Goal: Task Accomplishment & Management: Use online tool/utility

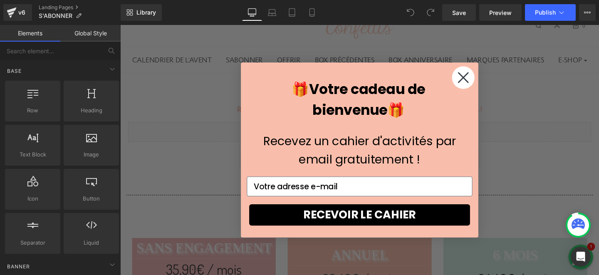
scroll to position [81, 0]
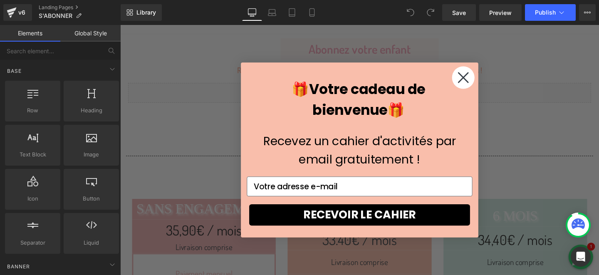
click at [481, 81] on icon "Close dialog" at bounding box center [481, 80] width 10 height 10
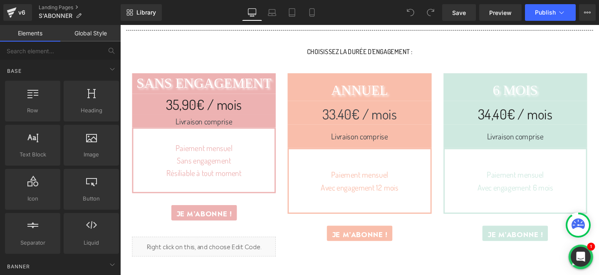
scroll to position [314, 0]
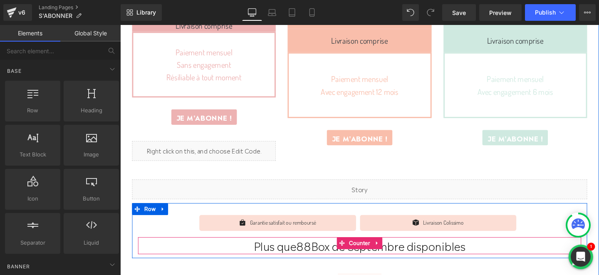
drag, startPoint x: 374, startPoint y: 252, endPoint x: 310, endPoint y: 273, distance: 67.1
click at [374, 252] on span "Counter" at bounding box center [372, 254] width 26 height 12
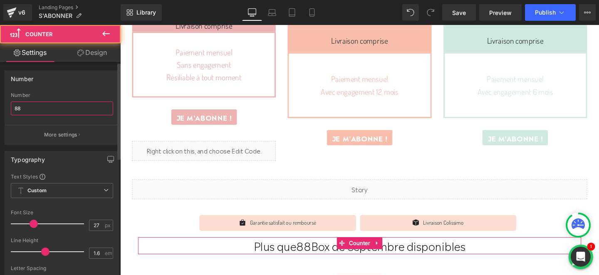
click at [30, 109] on input "88" at bounding box center [62, 108] width 102 height 14
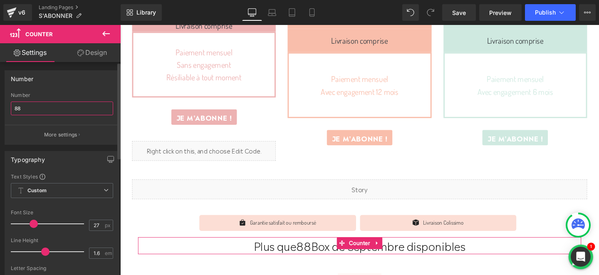
click at [30, 109] on input "88" at bounding box center [62, 108] width 102 height 14
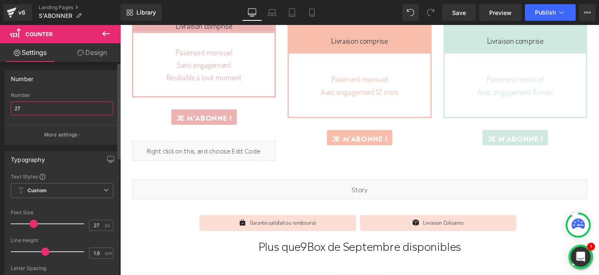
type input "27"
click at [48, 86] on div "Number" at bounding box center [62, 79] width 114 height 16
click at [312, 14] on icon at bounding box center [312, 12] width 8 height 8
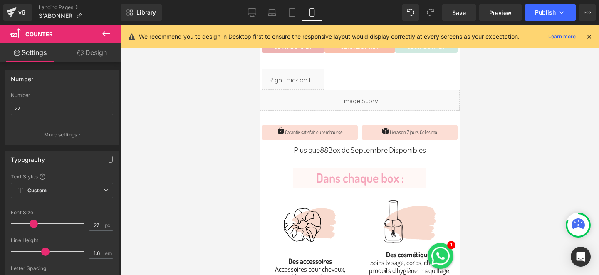
scroll to position [283, 0]
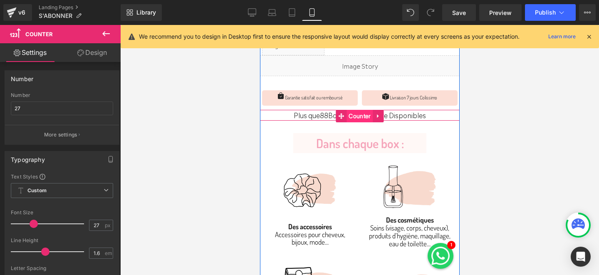
click at [354, 116] on span "Counter" at bounding box center [359, 116] width 26 height 12
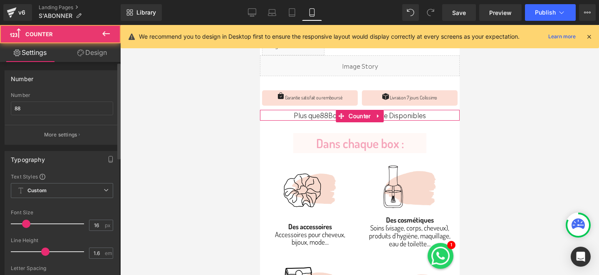
click at [27, 116] on div "Number 88" at bounding box center [62, 108] width 102 height 32
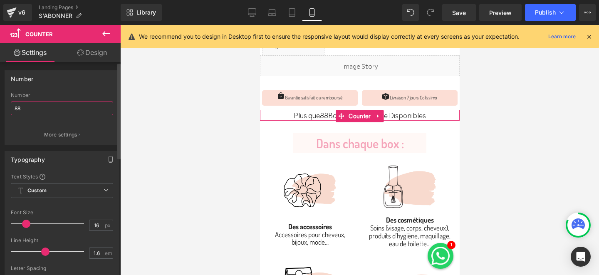
click at [33, 109] on input "88" at bounding box center [62, 108] width 102 height 14
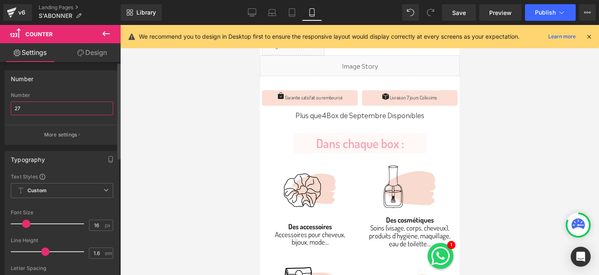
type input "27"
click at [59, 89] on div "Number 88 Number 27 More settings" at bounding box center [62, 107] width 115 height 74
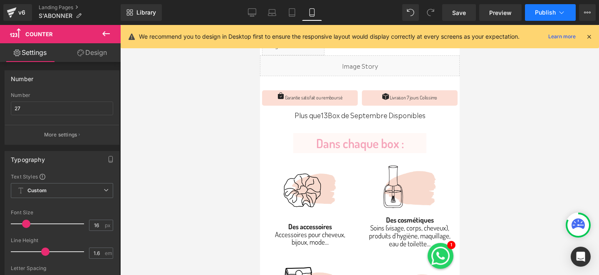
click at [538, 17] on button "Publish" at bounding box center [550, 12] width 51 height 17
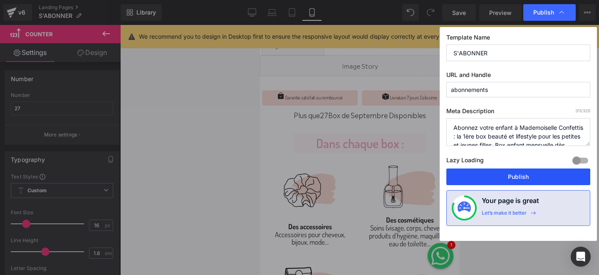
click at [481, 179] on button "Publish" at bounding box center [518, 176] width 144 height 17
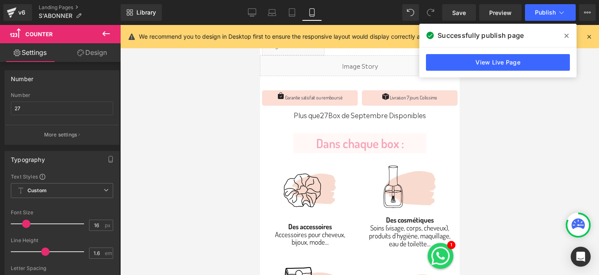
click at [569, 32] on span at bounding box center [566, 35] width 13 height 13
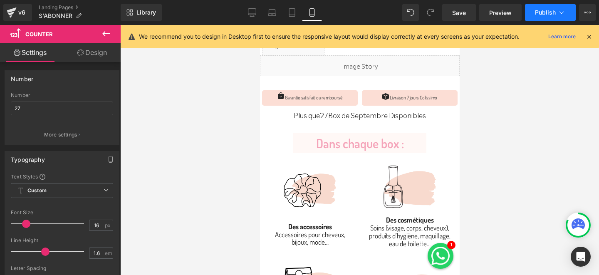
click at [539, 12] on span "Publish" at bounding box center [545, 12] width 21 height 7
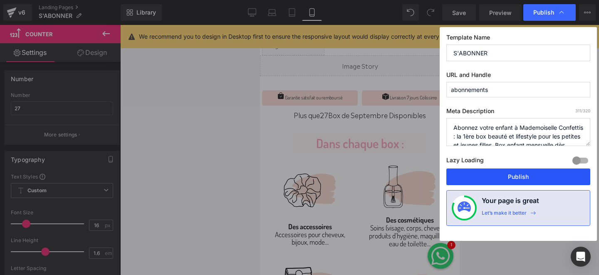
click at [485, 172] on button "Publish" at bounding box center [518, 176] width 144 height 17
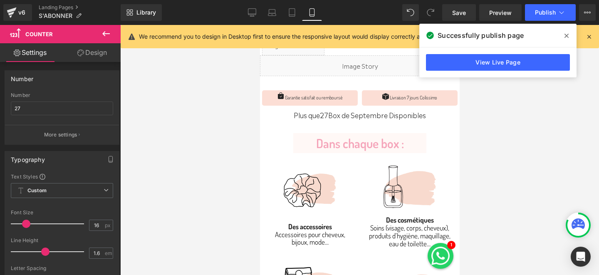
click at [564, 39] on icon at bounding box center [566, 35] width 4 height 7
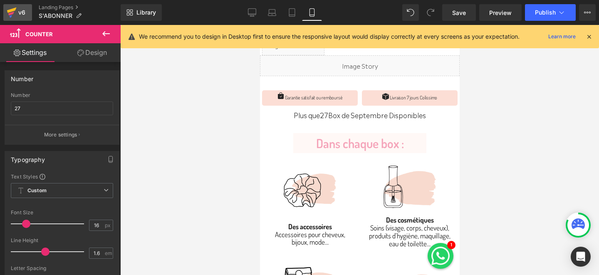
click at [15, 19] on icon at bounding box center [12, 12] width 10 height 21
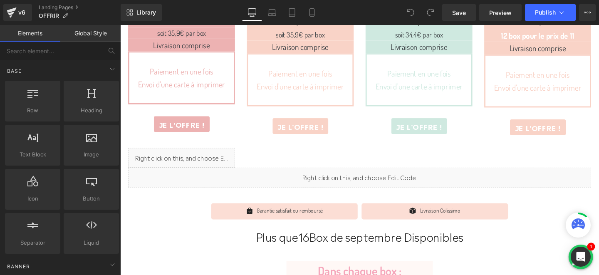
scroll to position [363, 0]
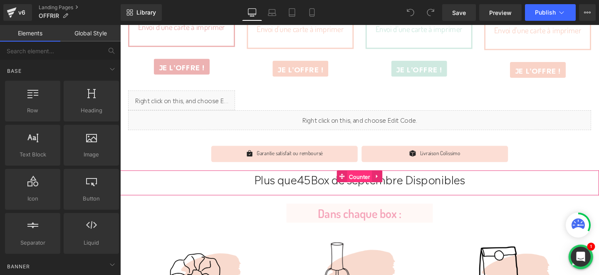
click at [372, 183] on span "Counter" at bounding box center [372, 184] width 26 height 12
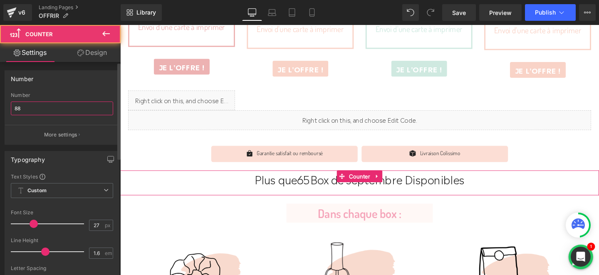
click at [30, 109] on input "88" at bounding box center [62, 108] width 102 height 14
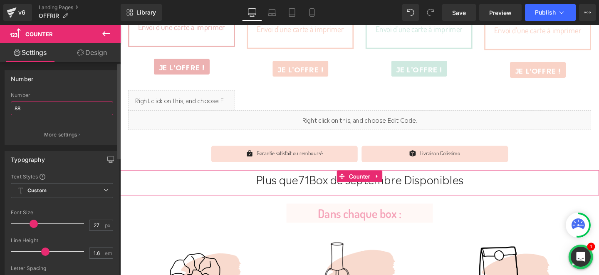
click at [30, 109] on input "88" at bounding box center [62, 108] width 102 height 14
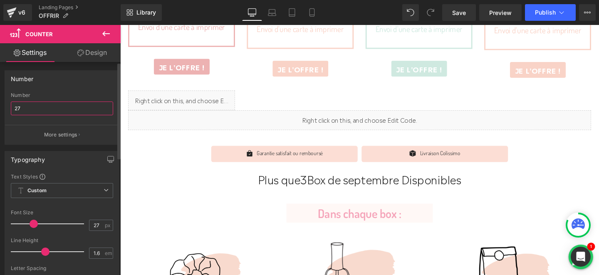
type input "27"
click at [100, 78] on div "Number" at bounding box center [62, 79] width 114 height 16
click at [316, 13] on icon at bounding box center [312, 12] width 8 height 8
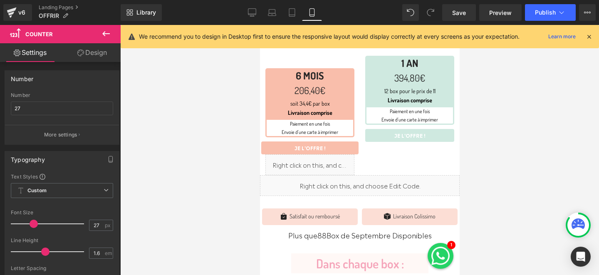
scroll to position [299, 0]
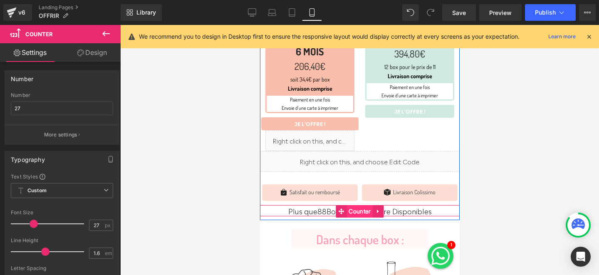
click at [352, 207] on span "Counter" at bounding box center [359, 211] width 26 height 12
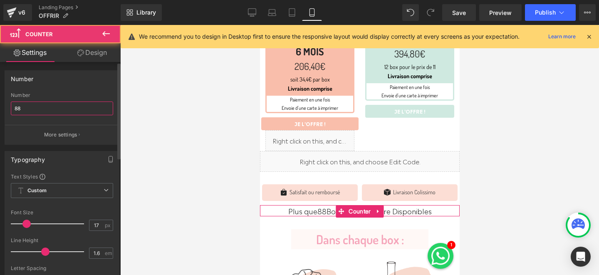
click at [23, 109] on input "88" at bounding box center [62, 108] width 102 height 14
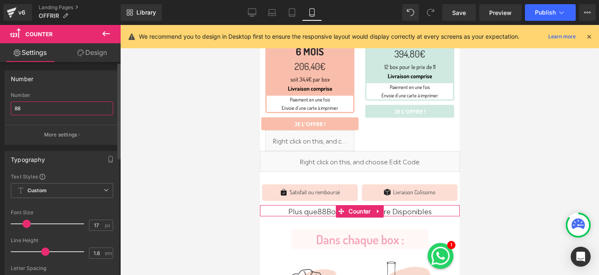
click at [23, 109] on input "88" at bounding box center [62, 108] width 102 height 14
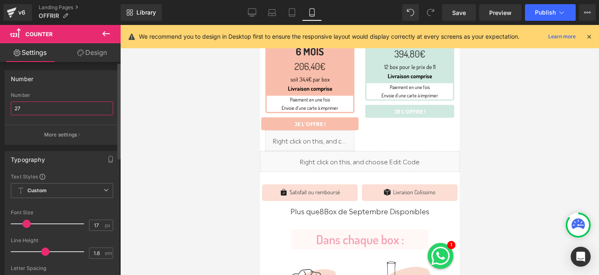
type input "27"
click at [52, 89] on div "Number 88 Number 27 More settings" at bounding box center [62, 107] width 115 height 74
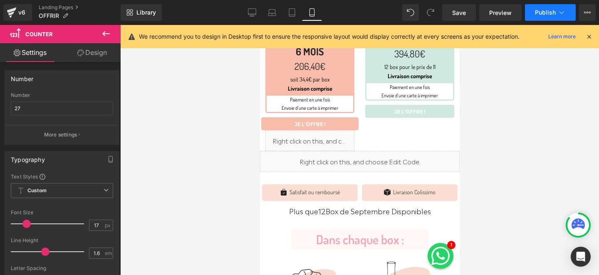
click at [538, 12] on span "Publish" at bounding box center [545, 12] width 21 height 7
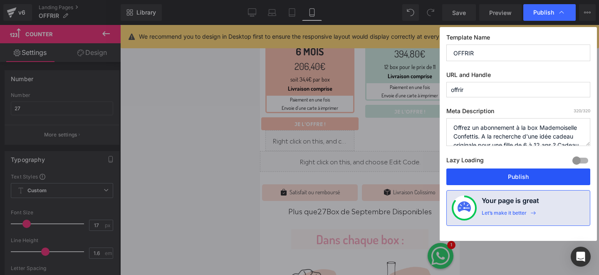
click at [478, 176] on button "Publish" at bounding box center [518, 176] width 144 height 17
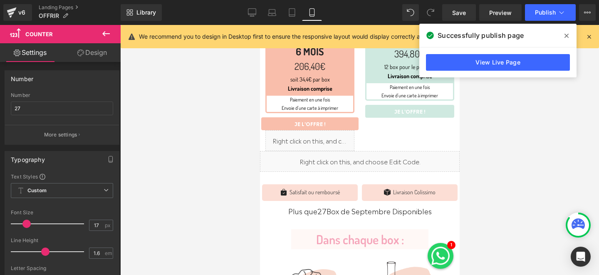
click at [564, 38] on icon at bounding box center [566, 35] width 4 height 7
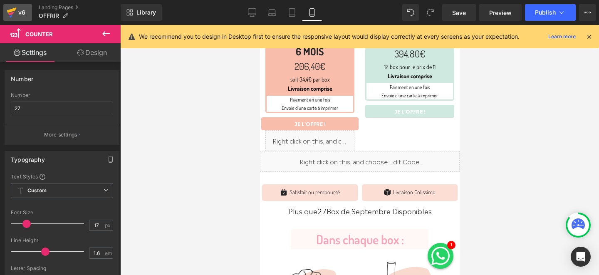
click at [20, 15] on div "v6" at bounding box center [22, 12] width 10 height 11
